Goal: Task Accomplishment & Management: Manage account settings

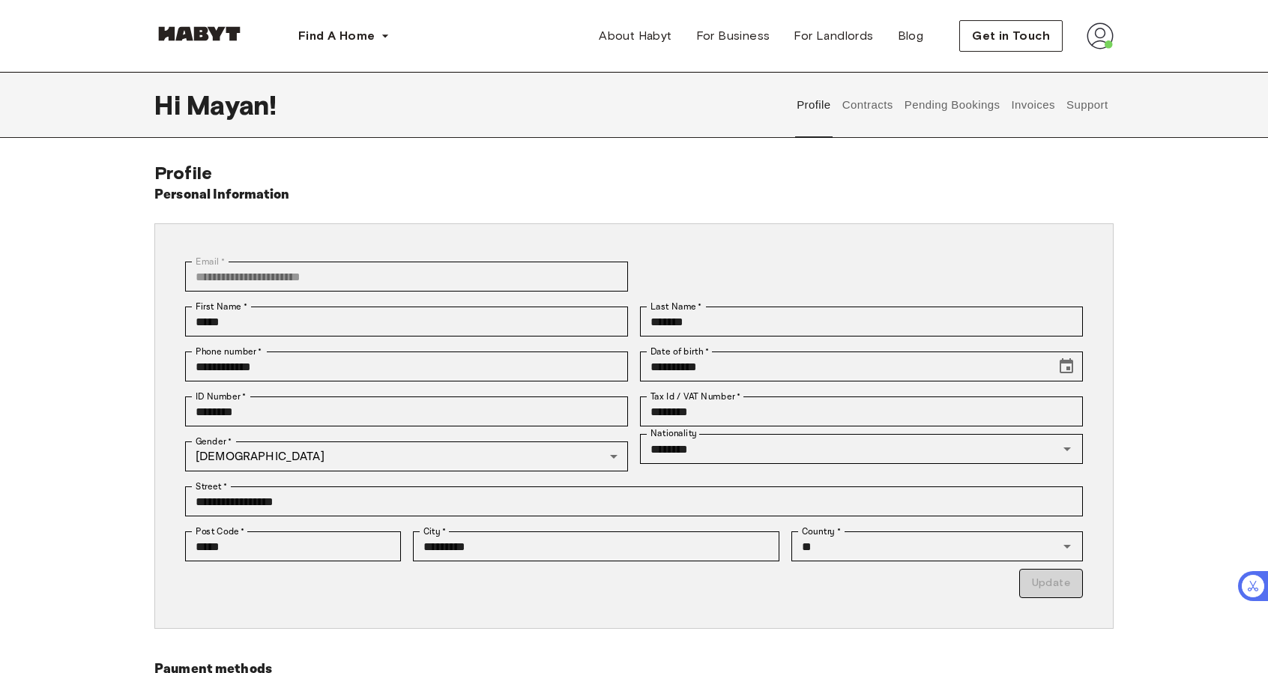
click at [882, 106] on button "Contracts" at bounding box center [867, 105] width 55 height 66
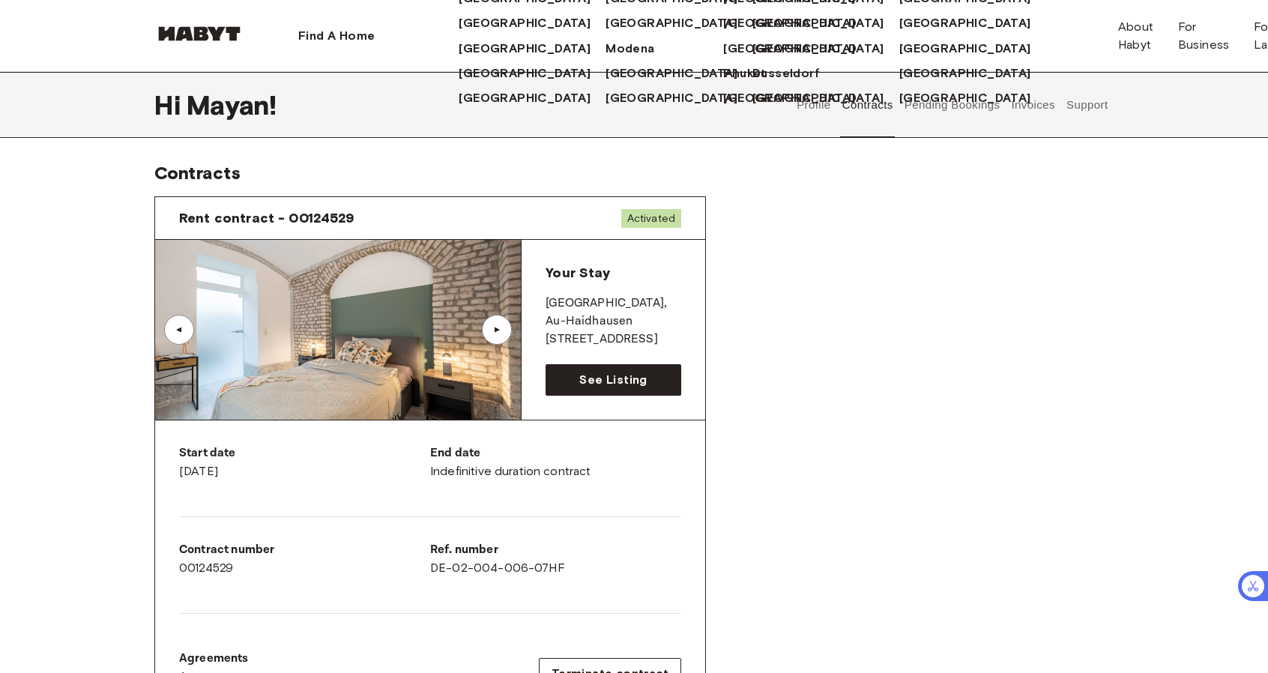
click at [1004, 348] on div "Rent contract - 00124529 Activated ▲ ▲ Your Stay [GEOGRAPHIC_DATA] , Au-[GEOGRA…" at bounding box center [633, 555] width 959 height 742
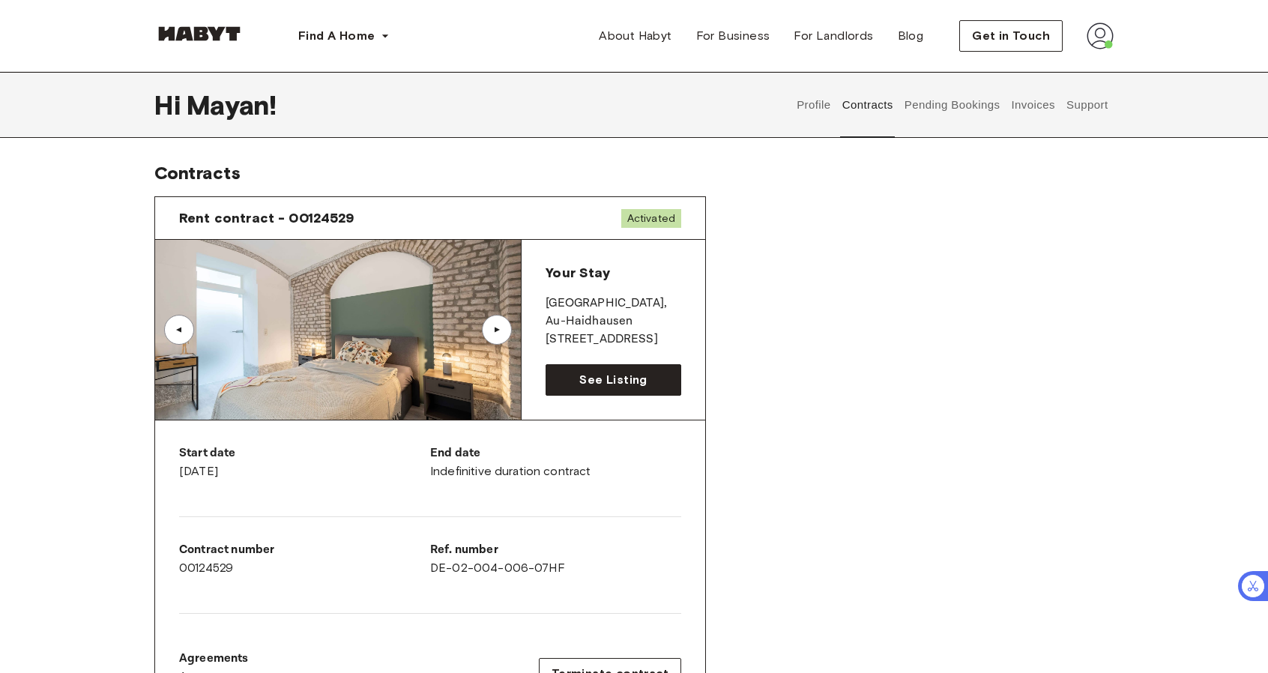
click at [600, 401] on div "Your Stay [GEOGRAPHIC_DATA] , [GEOGRAPHIC_DATA]-[STREET_ADDRESS] See Listing" at bounding box center [613, 330] width 184 height 180
click at [634, 385] on span "See Listing" at bounding box center [612, 380] width 67 height 18
click at [1044, 103] on button "Invoices" at bounding box center [1032, 105] width 47 height 66
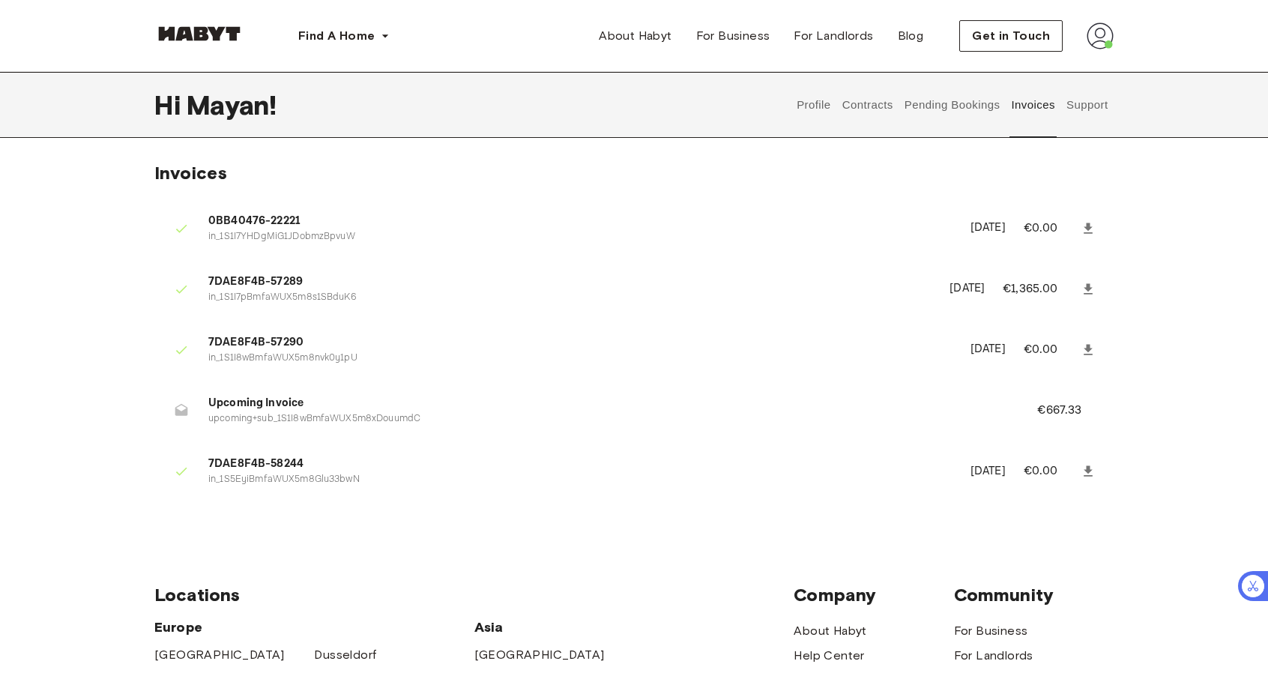
click at [244, 401] on span "Upcoming Invoice" at bounding box center [604, 403] width 793 height 17
click at [188, 410] on icon at bounding box center [181, 410] width 15 height 15
click at [243, 401] on span "Upcoming Invoice" at bounding box center [604, 403] width 793 height 17
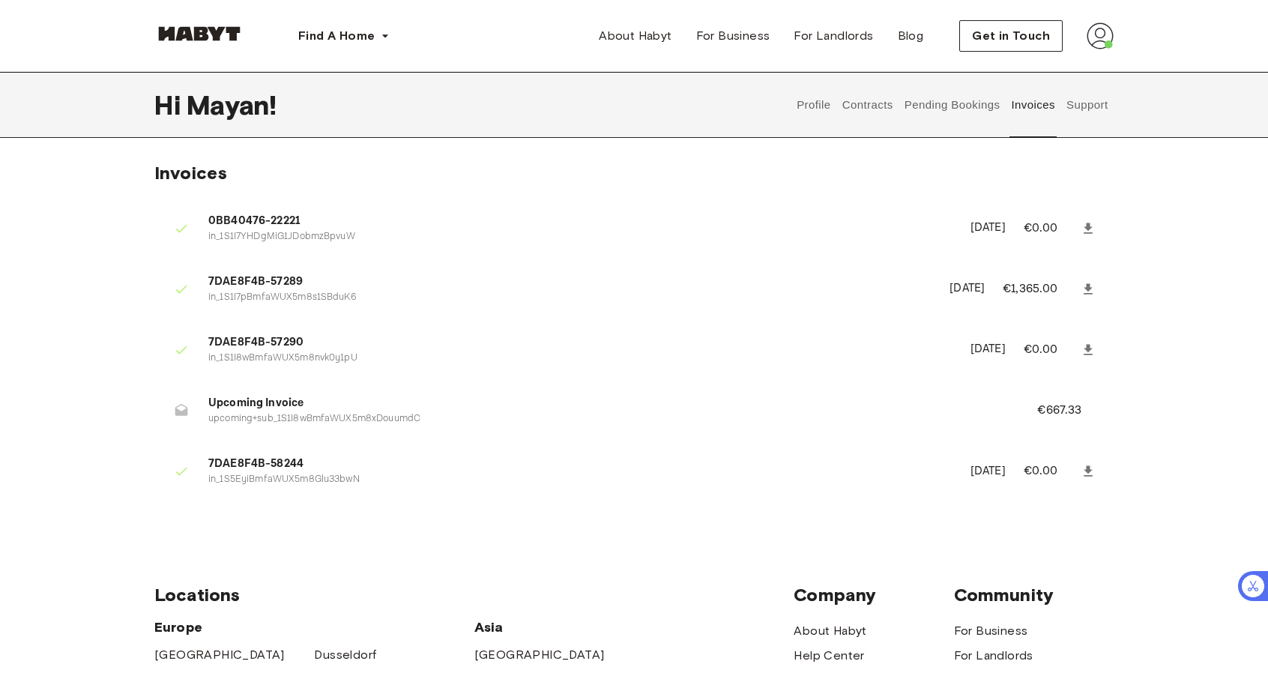
click at [313, 404] on span "Upcoming Invoice" at bounding box center [604, 403] width 793 height 17
click at [733, 516] on div "0BB40476-22221 in_1S1I7YHDgMiG1JDobmzBpvuW August 29th, 2025 €0.00 7DAE8F4B-572…" at bounding box center [633, 353] width 959 height 339
click at [355, 420] on p "upcoming+sub_1S1I8wBmfaWUX5m8xDouumdC" at bounding box center [604, 419] width 793 height 14
click at [356, 420] on p "upcoming+sub_1S1I8wBmfaWUX5m8xDouumdC" at bounding box center [604, 419] width 793 height 14
click at [357, 420] on p "upcoming+sub_1S1I8wBmfaWUX5m8xDouumdC" at bounding box center [604, 419] width 793 height 14
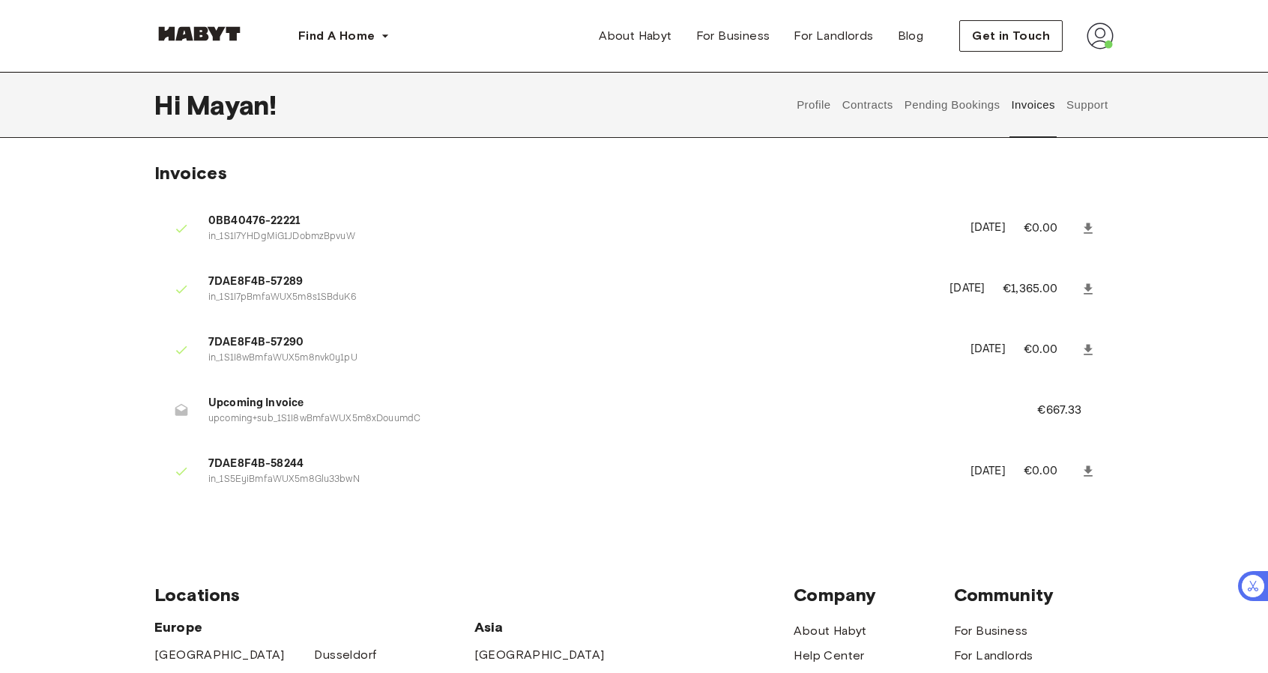
click at [589, 459] on span "7DAE8F4B-58244" at bounding box center [580, 464] width 744 height 17
click at [1091, 282] on icon at bounding box center [1087, 289] width 15 height 15
